Goal: Task Accomplishment & Management: Manage account settings

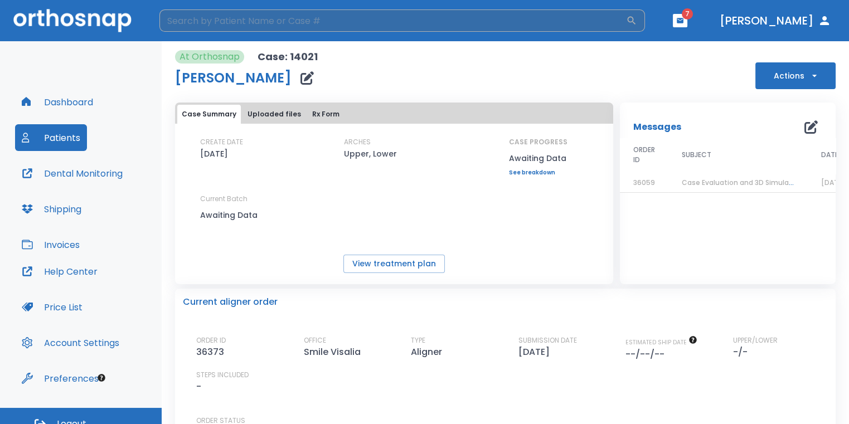
click at [289, 21] on input "search" at bounding box center [392, 20] width 467 height 22
type input "[PERSON_NAME]"
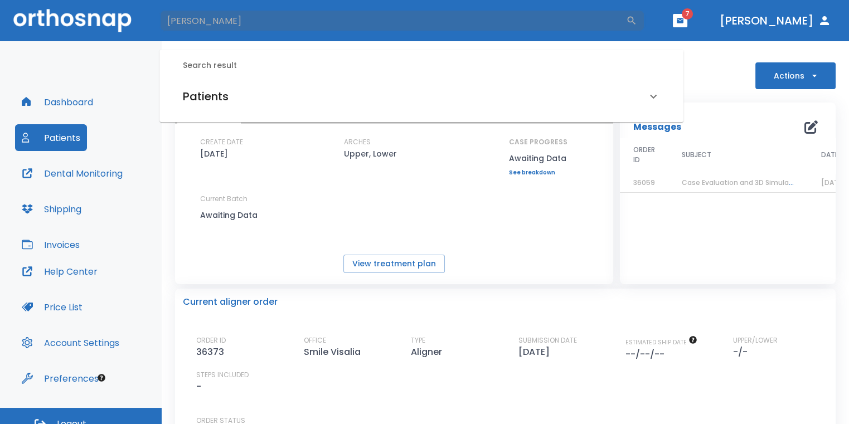
click at [318, 102] on div "Patients" at bounding box center [415, 97] width 464 height 18
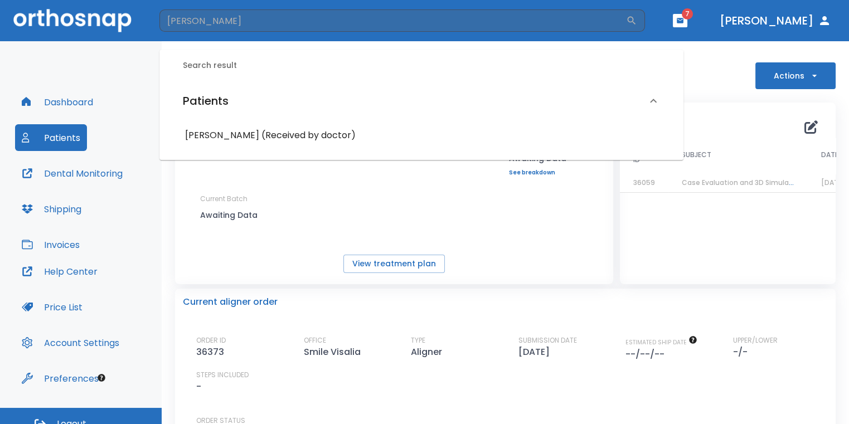
click at [293, 129] on h6 "[PERSON_NAME] (Received by doctor)" at bounding box center [421, 136] width 473 height 16
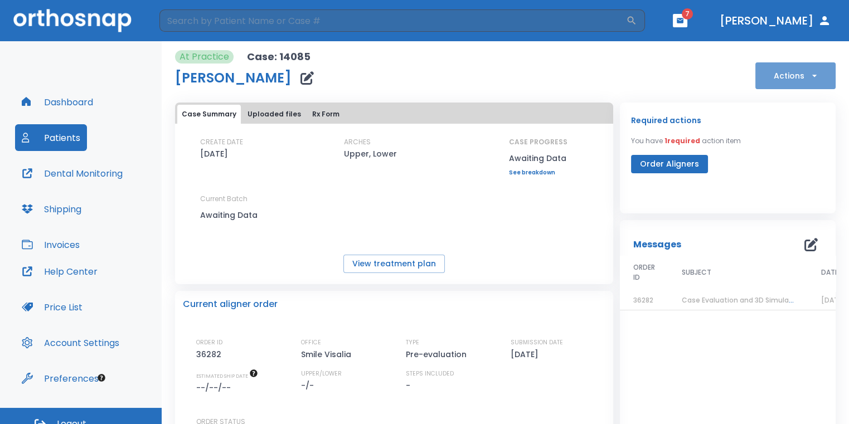
click at [769, 81] on button "Actions" at bounding box center [795, 75] width 80 height 27
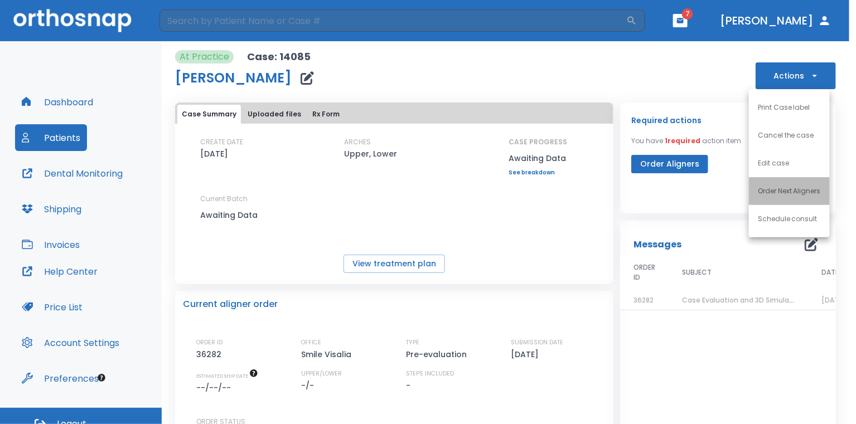
click at [778, 189] on p "Order Next Aligners" at bounding box center [789, 191] width 63 height 10
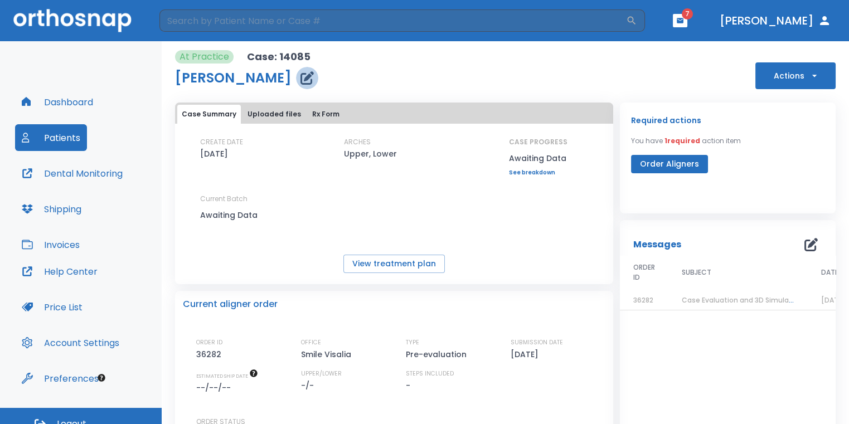
click at [296, 75] on button "button" at bounding box center [307, 78] width 22 height 22
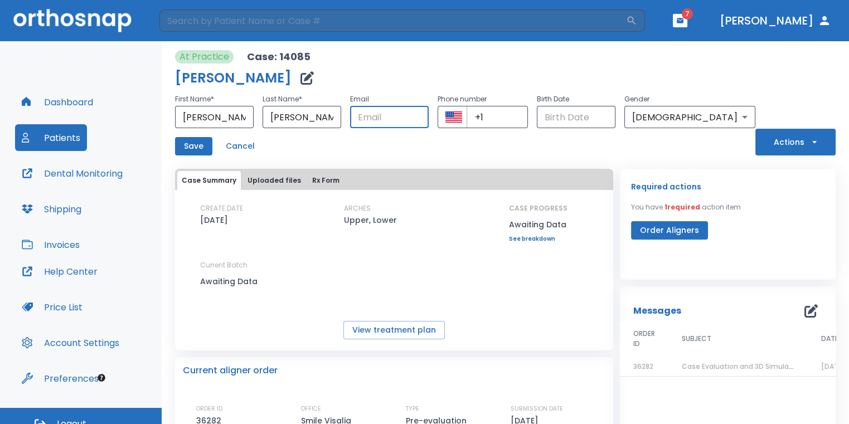
click at [396, 115] on input "text" at bounding box center [389, 117] width 79 height 22
type input "[EMAIL_ADDRESS][DOMAIN_NAME]"
click at [528, 121] on input "+1" at bounding box center [498, 117] width 62 height 22
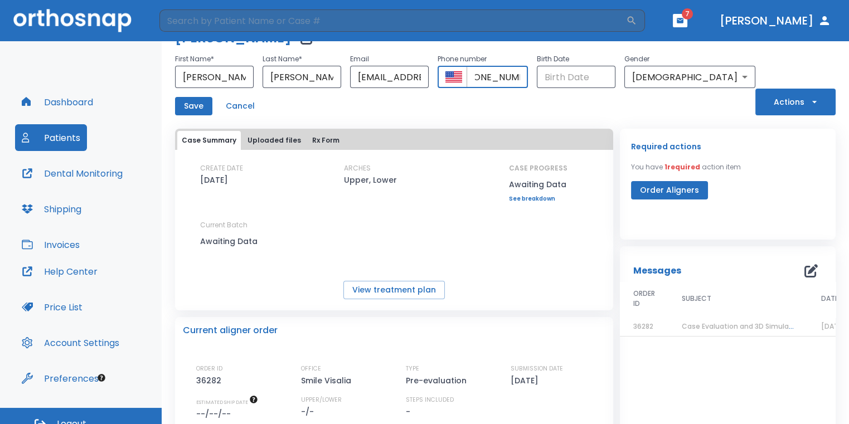
scroll to position [56, 0]
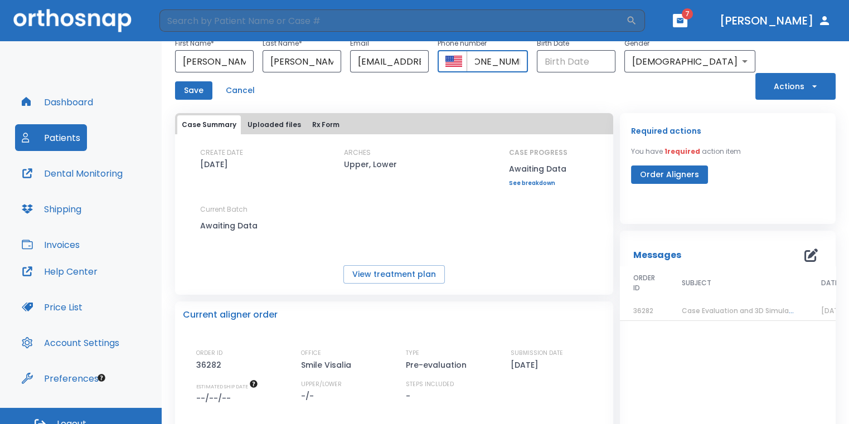
type input "[PHONE_NUMBER]"
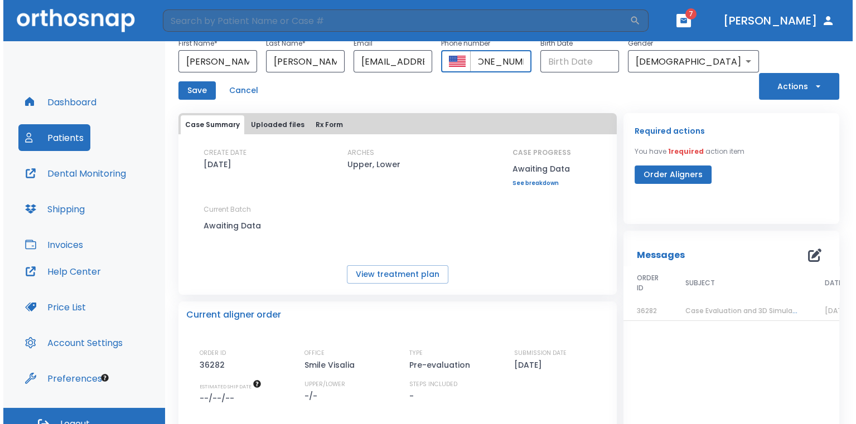
scroll to position [0, 0]
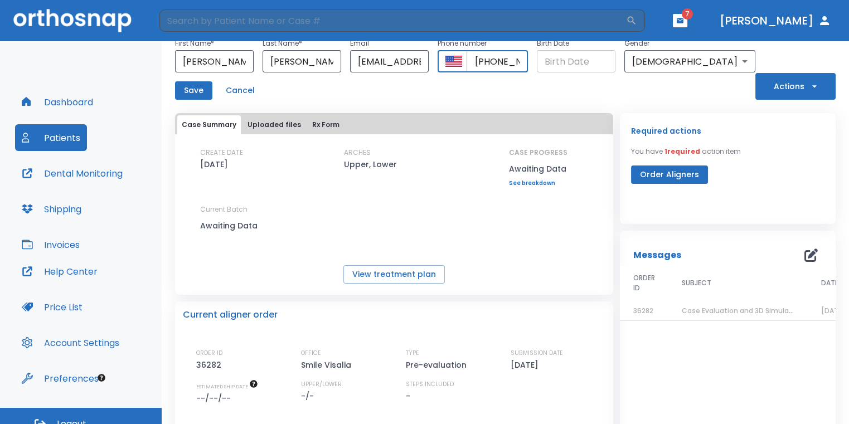
click at [615, 56] on input "Choose date" at bounding box center [576, 61] width 79 height 22
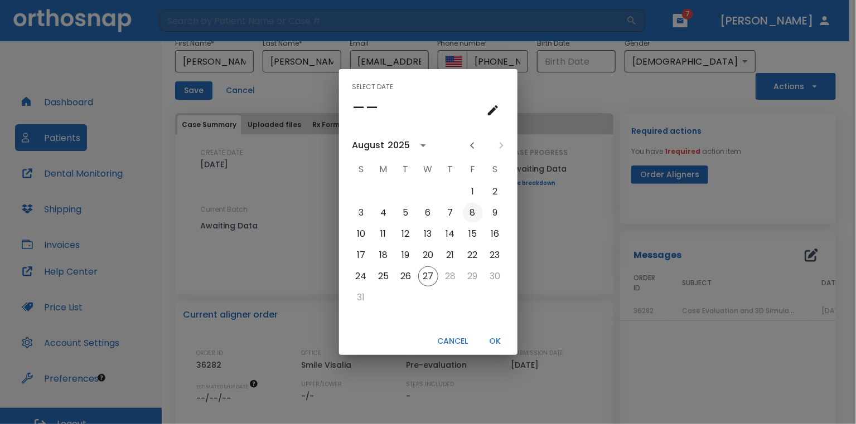
click at [464, 216] on button "8" at bounding box center [473, 213] width 20 height 20
click at [426, 238] on button "13" at bounding box center [428, 234] width 20 height 20
click at [416, 147] on icon "calendar view is open, switch to year view" at bounding box center [422, 145] width 13 height 13
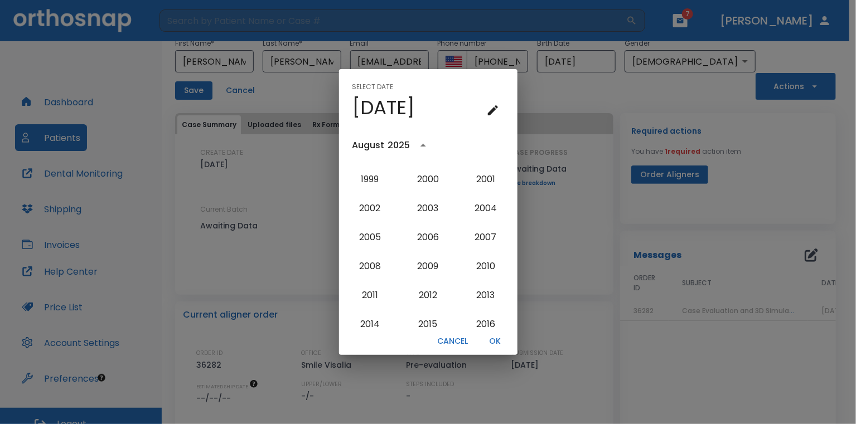
scroll to position [950, 0]
click at [384, 209] on button "2002" at bounding box center [370, 208] width 40 height 20
type input "[DATE]"
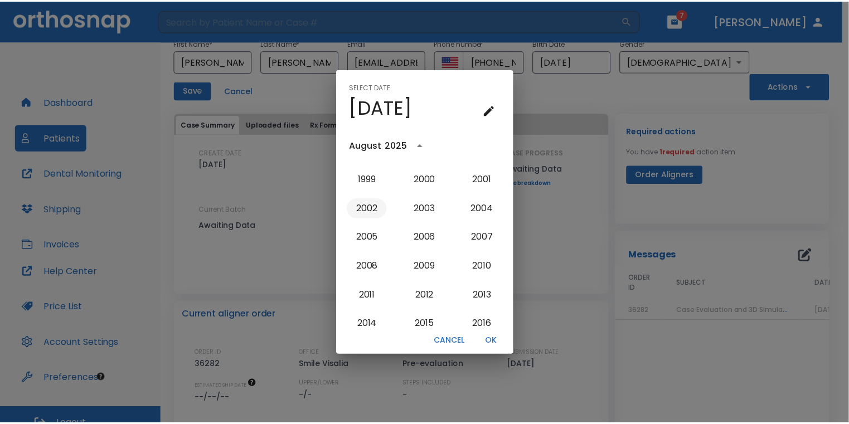
scroll to position [0, 0]
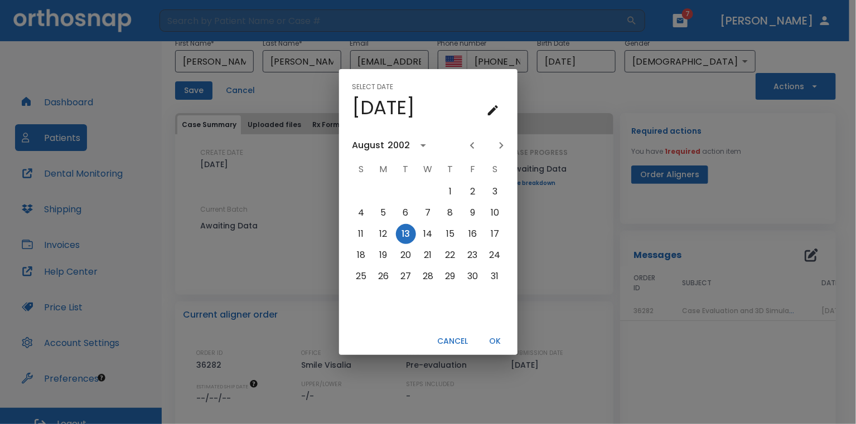
click at [496, 342] on button "OK" at bounding box center [495, 341] width 36 height 18
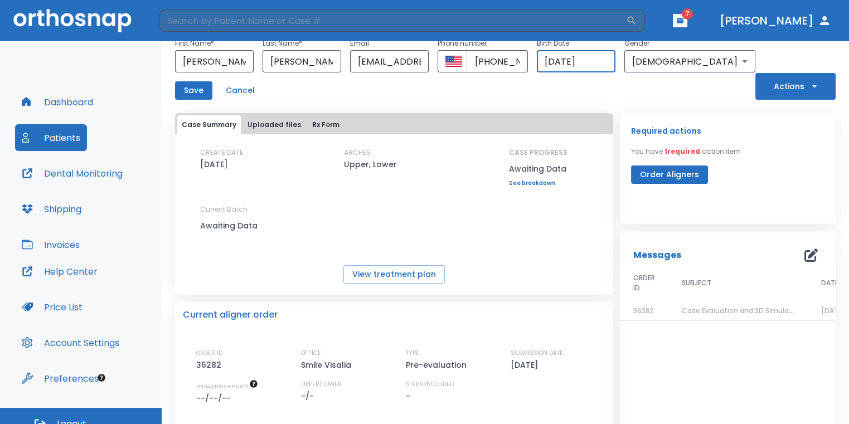
click at [205, 94] on button "Save" at bounding box center [193, 90] width 37 height 18
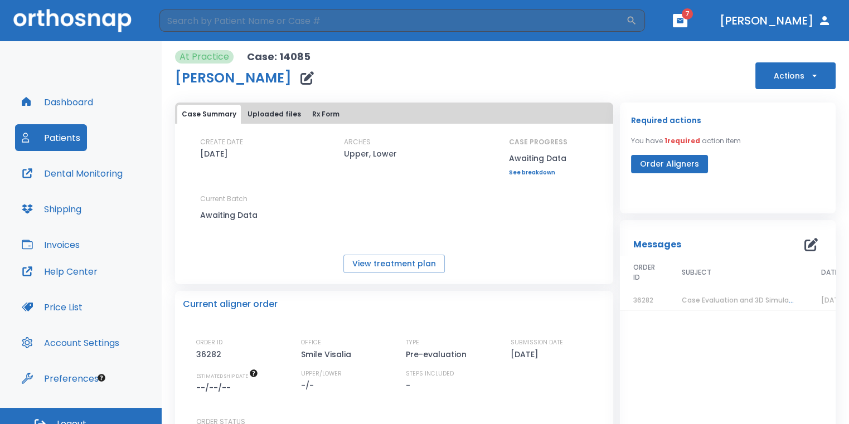
click at [755, 78] on button "Actions" at bounding box center [795, 75] width 80 height 27
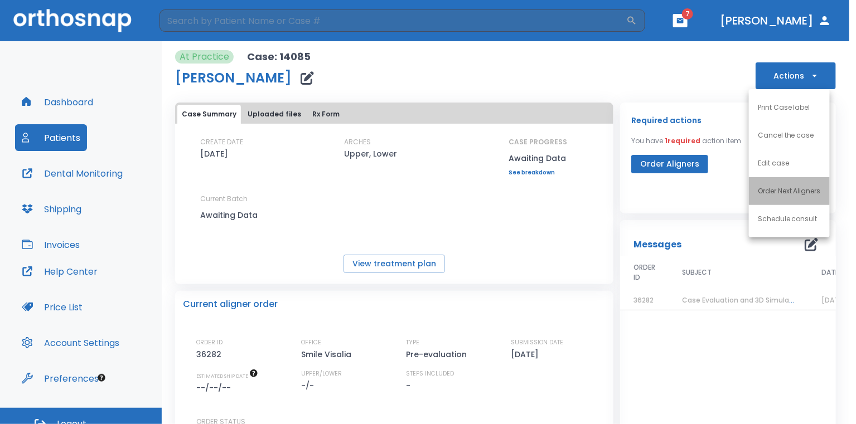
click at [776, 184] on li "Order Next Aligners" at bounding box center [789, 191] width 81 height 28
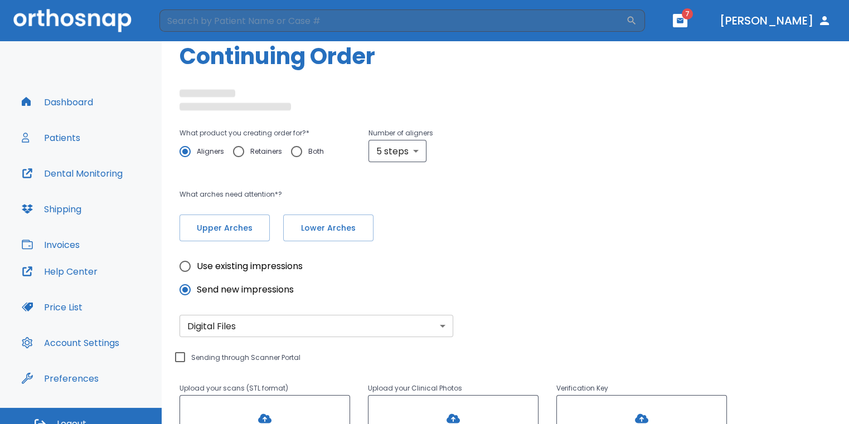
scroll to position [56, 0]
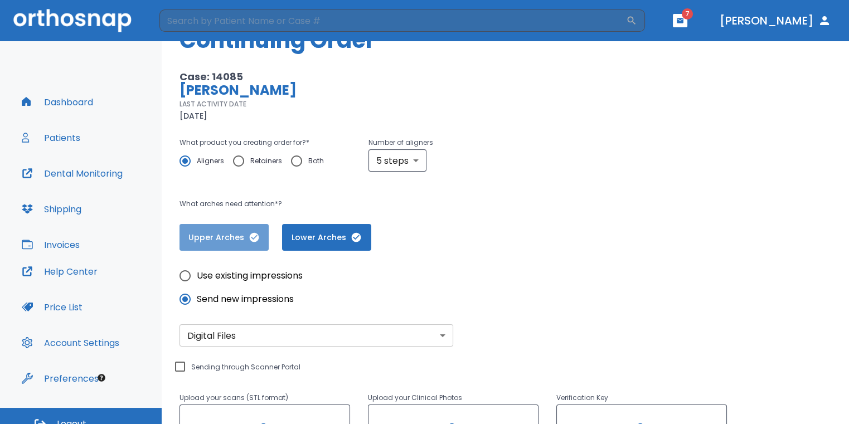
drag, startPoint x: 241, startPoint y: 227, endPoint x: 258, endPoint y: 227, distance: 16.7
click at [241, 227] on button "Upper Arches" at bounding box center [223, 237] width 89 height 27
click at [253, 235] on span "Upper Arches" at bounding box center [224, 238] width 67 height 12
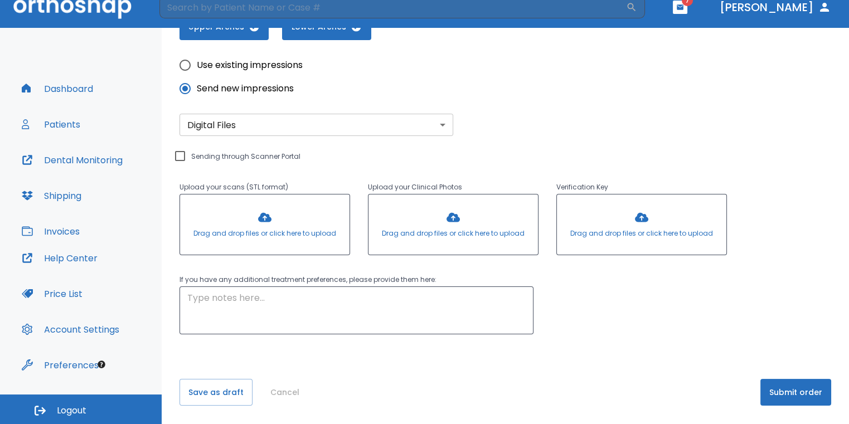
scroll to position [265, 0]
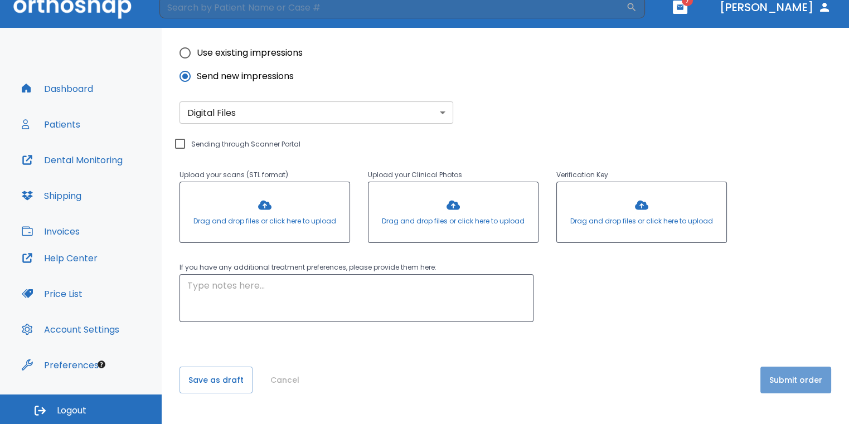
click at [815, 376] on button "Submit order" at bounding box center [795, 380] width 71 height 27
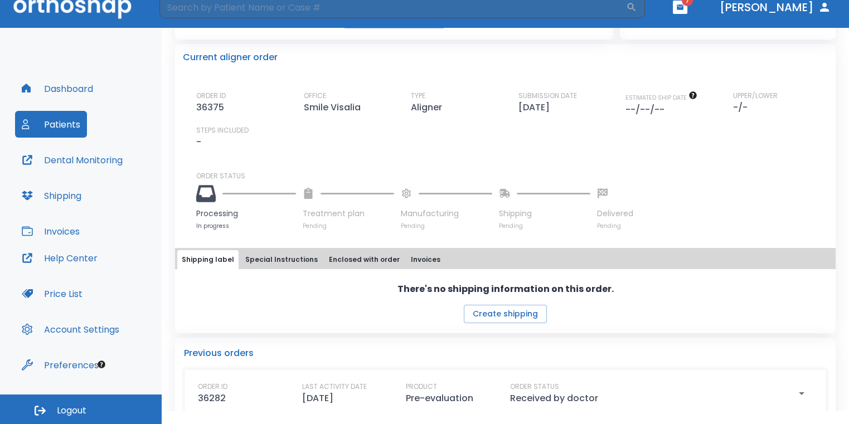
scroll to position [254, 0]
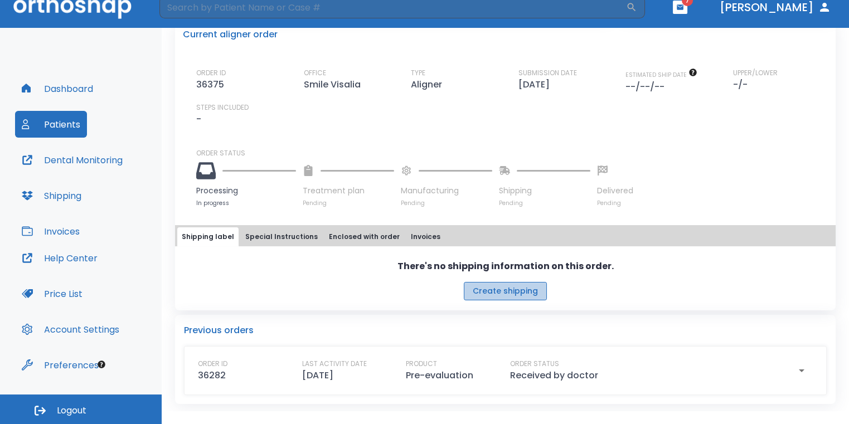
click at [520, 293] on button "Create shipping" at bounding box center [505, 291] width 83 height 18
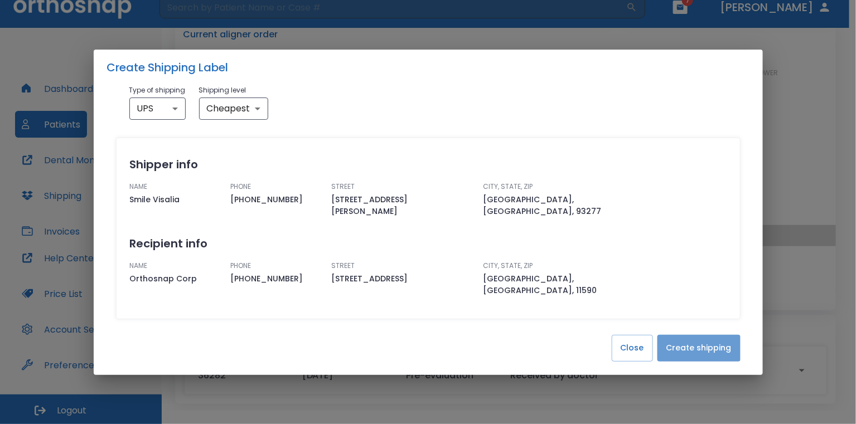
click at [718, 335] on button "Create shipping" at bounding box center [698, 348] width 83 height 27
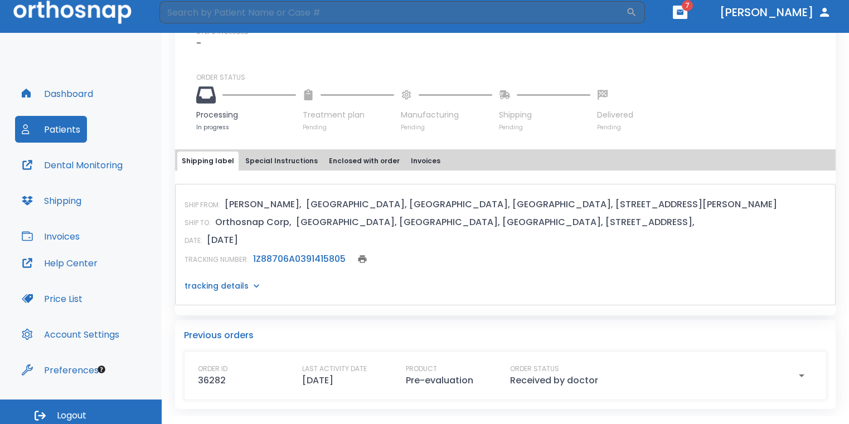
scroll to position [0, 0]
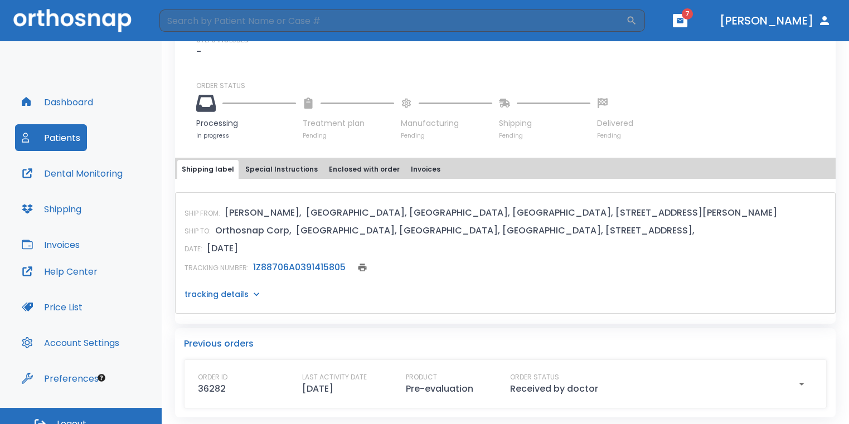
click at [712, 11] on header "​ 7 [PERSON_NAME]" at bounding box center [424, 20] width 849 height 41
click at [687, 26] on button "button" at bounding box center [680, 20] width 14 height 13
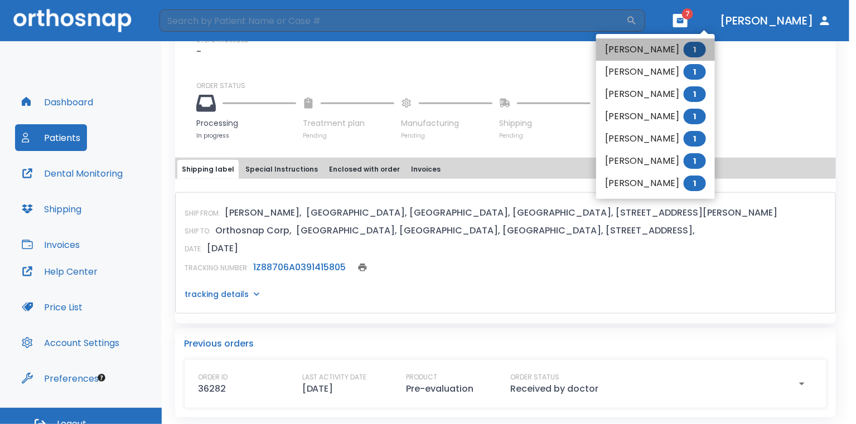
click at [647, 46] on li "[PERSON_NAME] 1" at bounding box center [655, 49] width 119 height 22
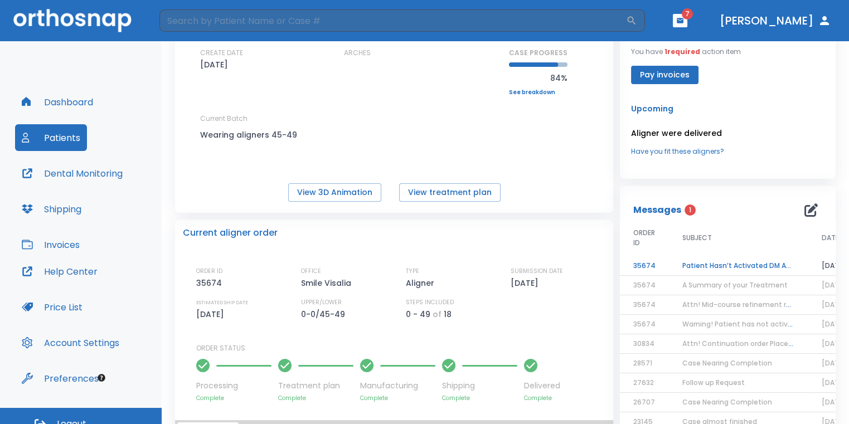
scroll to position [98, 0]
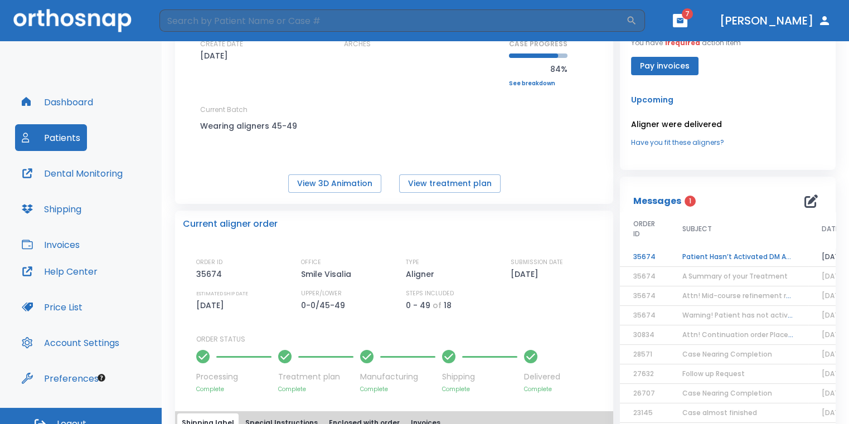
click at [767, 256] on td "Patient Hasn’t Activated DM App yet!" at bounding box center [738, 258] width 139 height 20
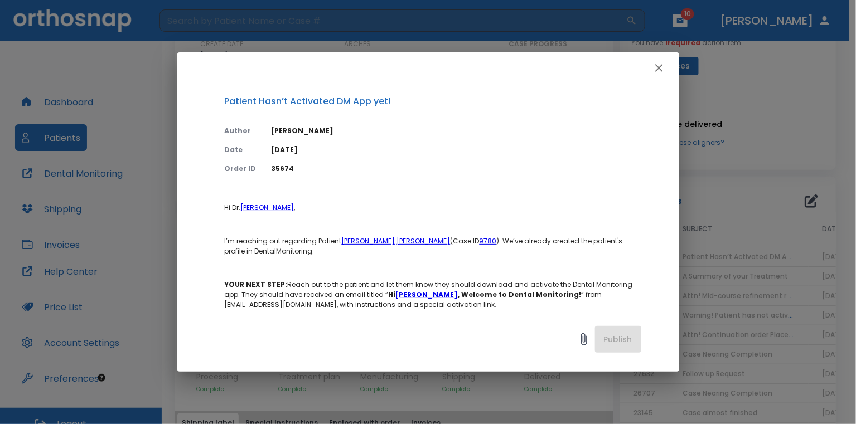
click at [664, 72] on icon "button" at bounding box center [658, 67] width 13 height 13
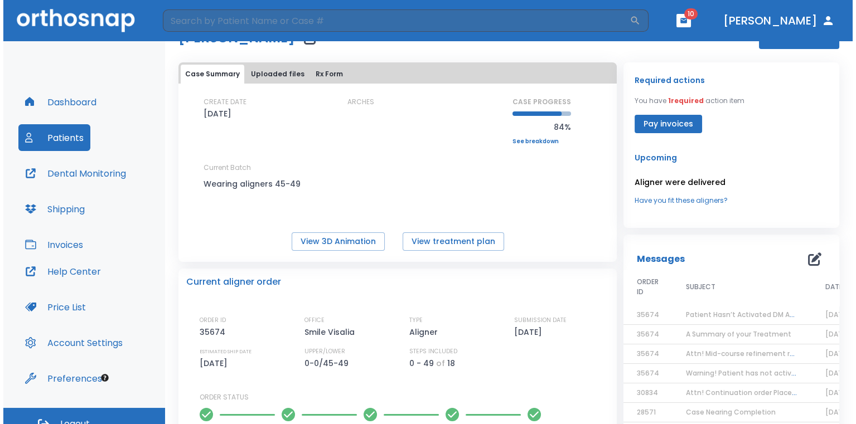
scroll to position [0, 0]
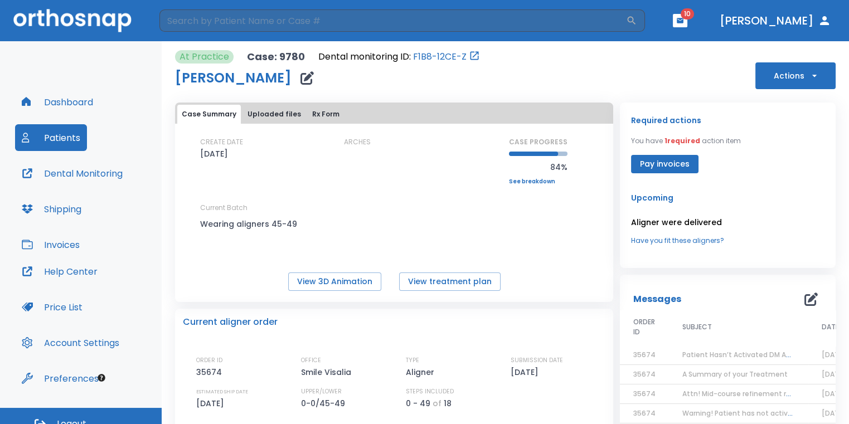
click at [709, 28] on header "​ 10 [PERSON_NAME]" at bounding box center [424, 20] width 849 height 41
click at [687, 25] on button "button" at bounding box center [680, 20] width 14 height 13
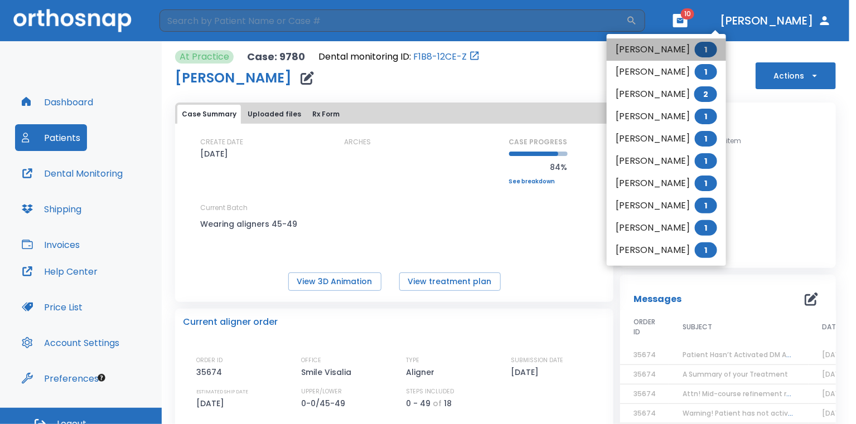
click at [677, 48] on li "[PERSON_NAME] 1" at bounding box center [666, 49] width 119 height 22
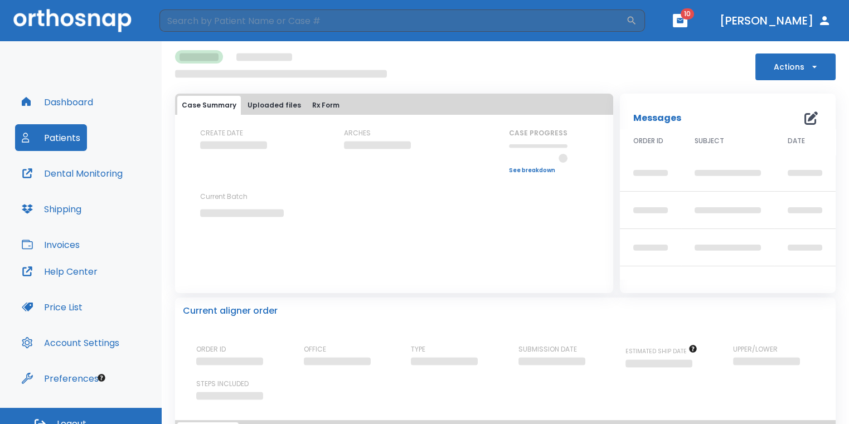
drag, startPoint x: 611, startPoint y: 366, endPoint x: 453, endPoint y: 259, distance: 191.1
click at [452, 259] on div "Case Summary Uploaded files Rx Form CREATE DATE ARCHES CASE PROGRESS Upper prog…" at bounding box center [394, 182] width 438 height 177
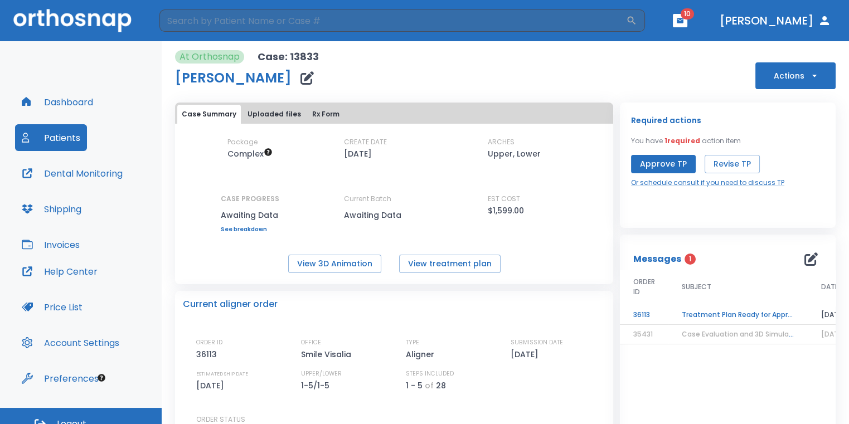
click at [731, 316] on td "Treatment Plan Ready for Approval!" at bounding box center [737, 315] width 139 height 20
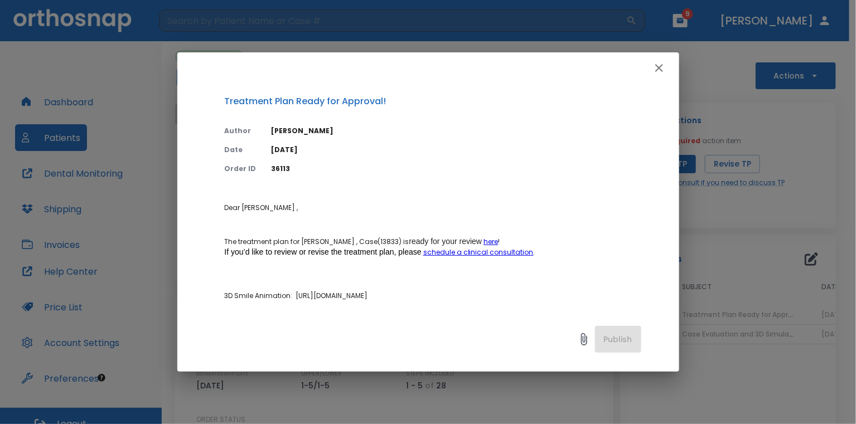
click at [663, 74] on icon "button" at bounding box center [658, 67] width 13 height 13
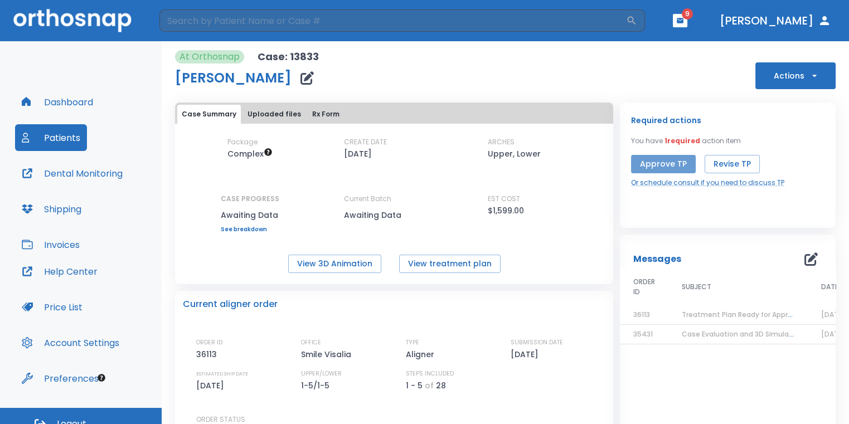
click at [671, 166] on button "Approve TP" at bounding box center [663, 164] width 65 height 18
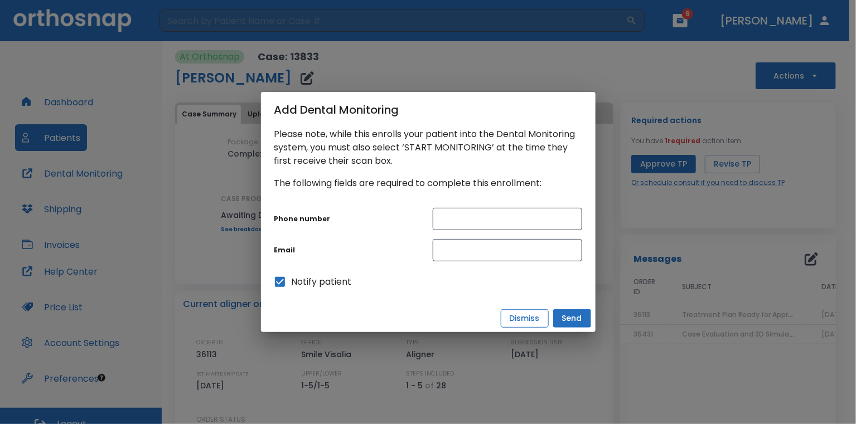
click at [546, 320] on button "Dismiss" at bounding box center [525, 318] width 48 height 18
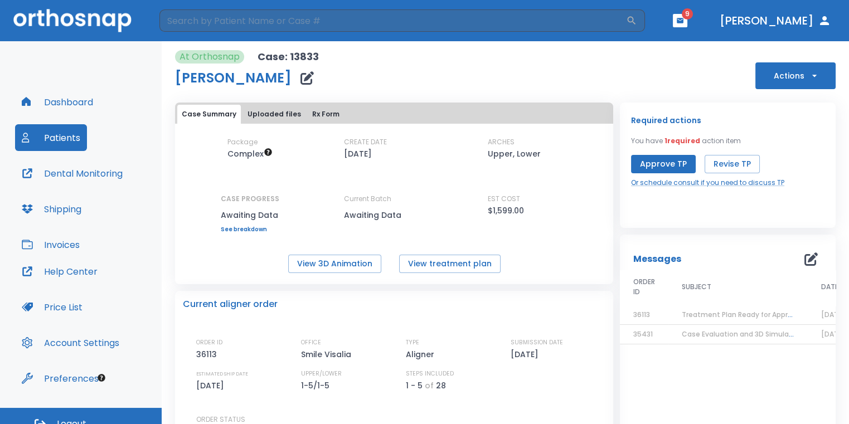
click at [736, 322] on td "Treatment Plan Ready for Approval!" at bounding box center [737, 315] width 139 height 20
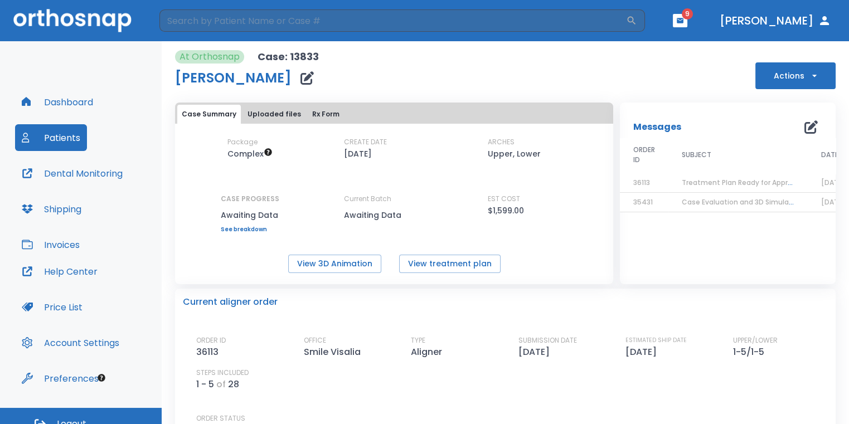
click at [300, 74] on icon "button" at bounding box center [306, 77] width 13 height 13
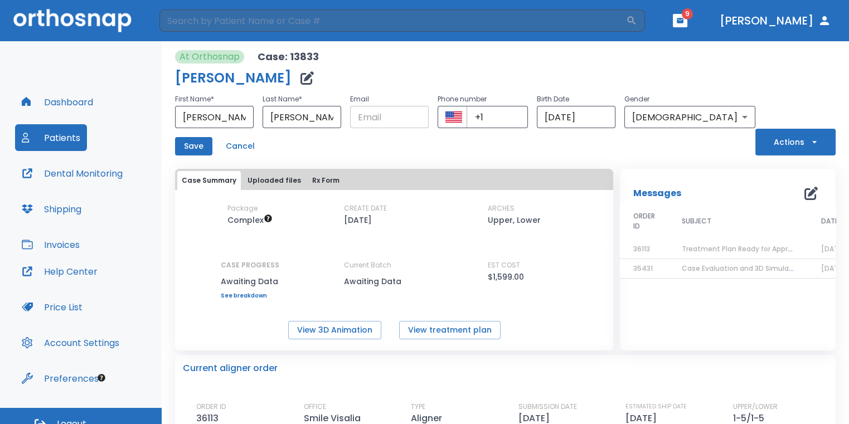
click at [387, 115] on input "text" at bounding box center [389, 117] width 79 height 22
paste input "[PERSON_NAME][EMAIL_ADDRESS][DOMAIN_NAME]"
drag, startPoint x: 430, startPoint y: 121, endPoint x: 356, endPoint y: 126, distance: 73.8
click at [356, 126] on div "First Name * [PERSON_NAME] ​ Last Name * [PERSON_NAME] ​ Email [PERSON_NAME][EM…" at bounding box center [465, 111] width 580 height 36
type input "[PERSON_NAME][EMAIL_ADDRESS][DOMAIN_NAME]"
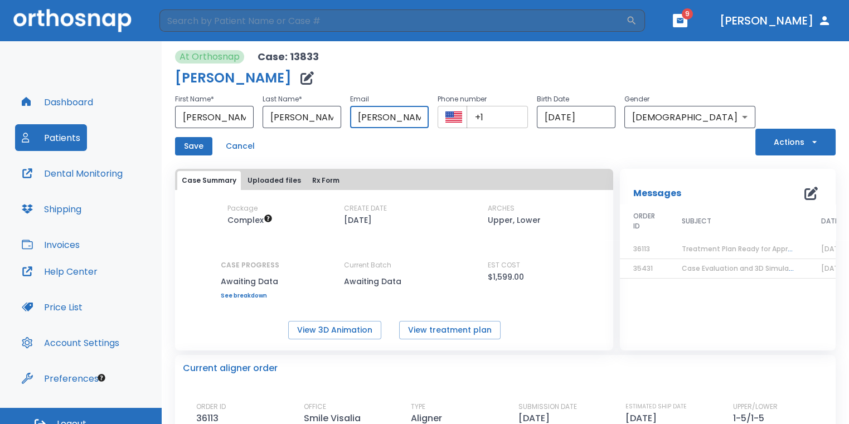
click at [525, 110] on input "+1" at bounding box center [498, 117] width 62 height 22
paste input "[PHONE_NUMBER]"
type input "[PHONE_NUMBER]"
click at [200, 148] on button "Save" at bounding box center [193, 146] width 37 height 18
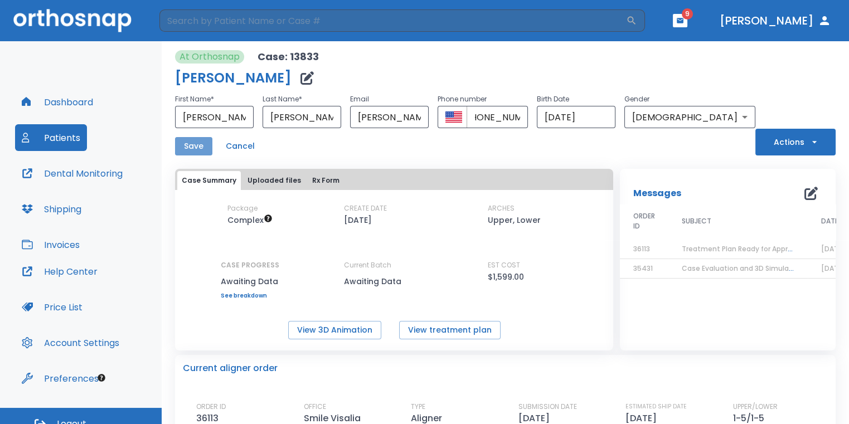
scroll to position [0, 0]
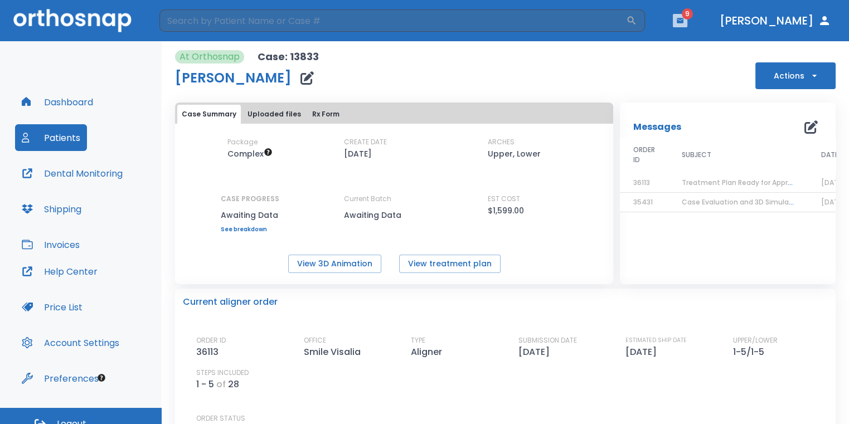
click at [684, 23] on icon "button" at bounding box center [680, 21] width 8 height 8
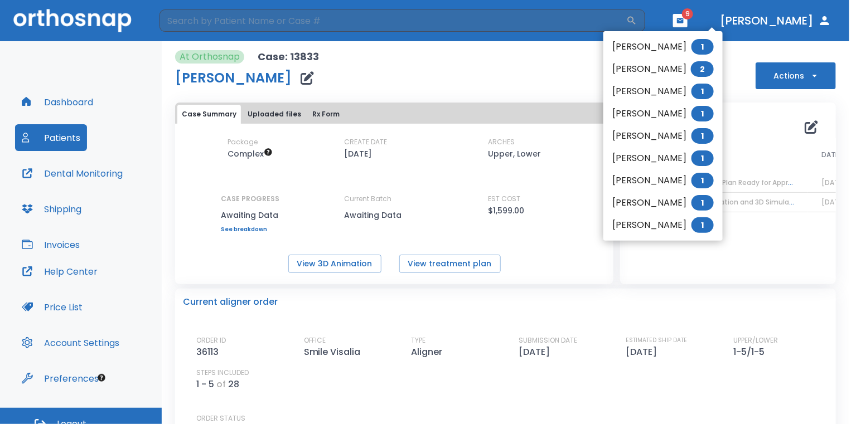
click at [679, 48] on li "[PERSON_NAME] 1" at bounding box center [662, 47] width 119 height 22
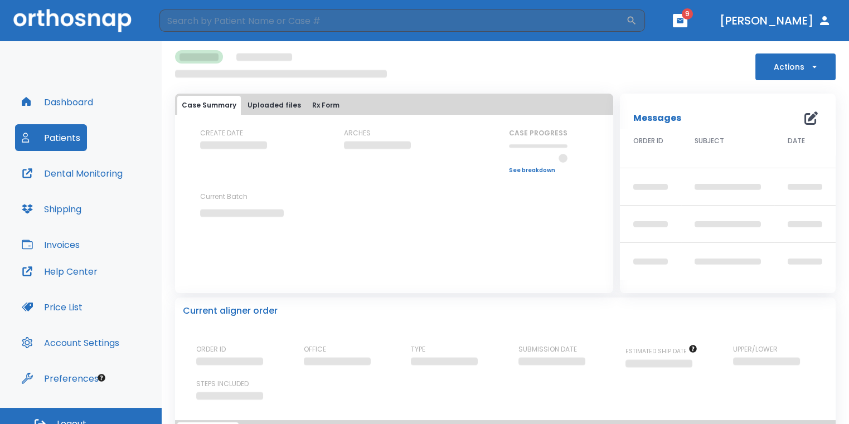
scroll to position [9, 0]
